Goal: Information Seeking & Learning: Learn about a topic

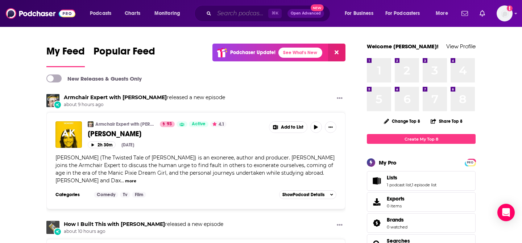
click at [234, 12] on input "Search podcasts, credits, & more..." at bounding box center [241, 14] width 54 height 12
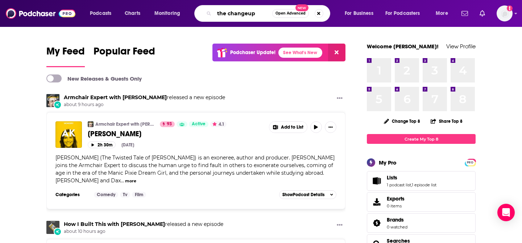
type input "the changeup"
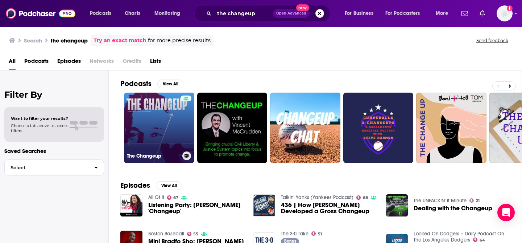
click at [165, 120] on link "The Changeup" at bounding box center [159, 127] width 70 height 70
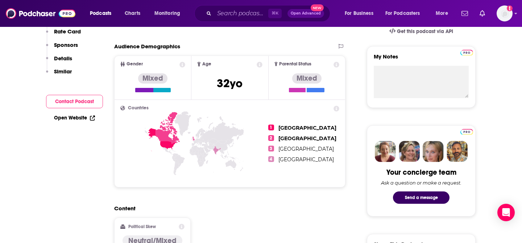
scroll to position [309, 0]
